Goal: Information Seeking & Learning: Check status

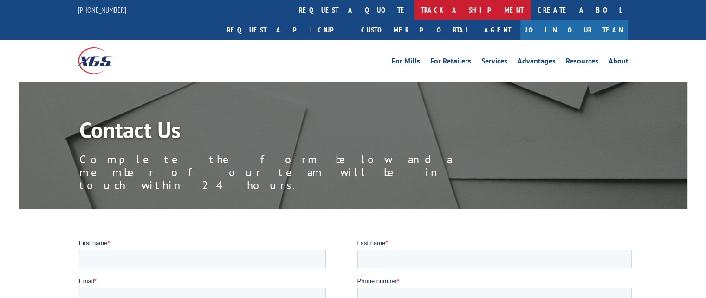
click at [414, 13] on link "track a shipment" at bounding box center [472, 10] width 116 height 20
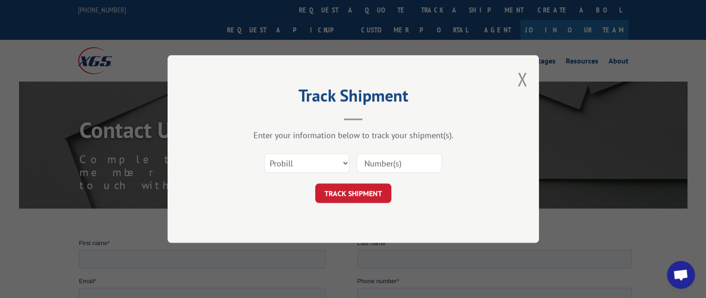
click at [349, 161] on div "Select category... Probill BOL PO" at bounding box center [353, 163] width 278 height 31
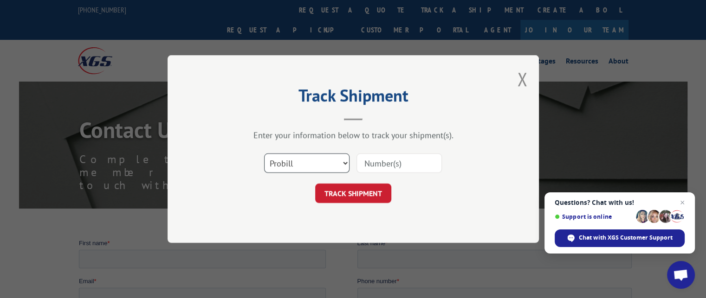
click at [345, 165] on select "Select category... Probill BOL PO" at bounding box center [306, 163] width 85 height 19
select select "bol"
click at [264, 154] on select "Select category... Probill BOL PO" at bounding box center [306, 163] width 85 height 19
click at [377, 164] on input at bounding box center [398, 163] width 85 height 19
drag, startPoint x: 427, startPoint y: 157, endPoint x: 458, endPoint y: 163, distance: 31.1
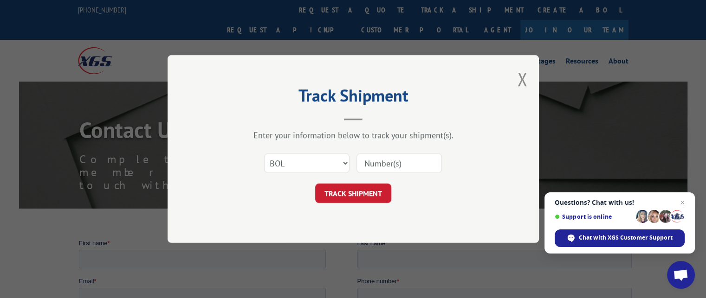
click at [436, 161] on input at bounding box center [398, 163] width 85 height 19
type input "2847643"
click at [384, 194] on button "TRACK SHIPMENT" at bounding box center [353, 193] width 76 height 19
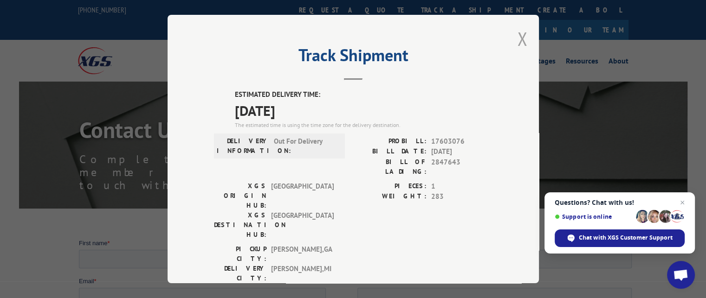
click at [517, 42] on button "Close modal" at bounding box center [522, 38] width 10 height 25
